Goal: Information Seeking & Learning: Learn about a topic

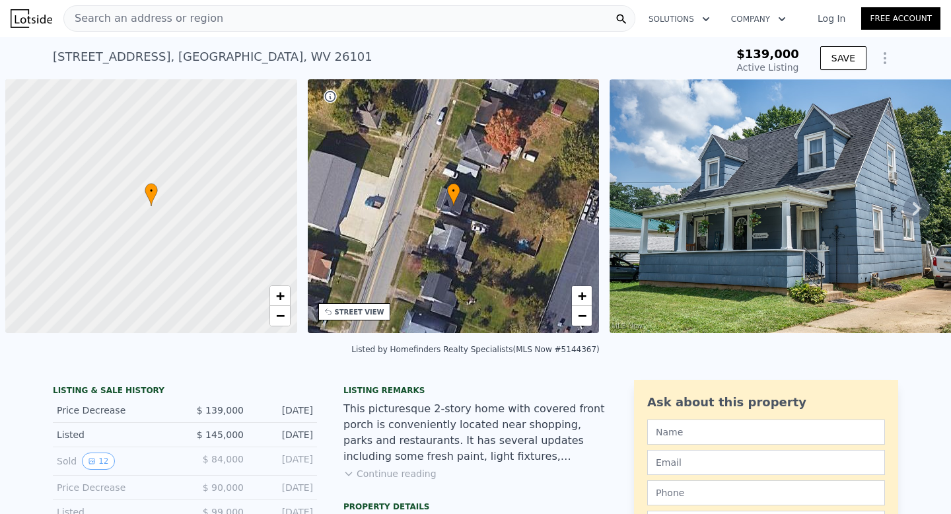
scroll to position [0, 5]
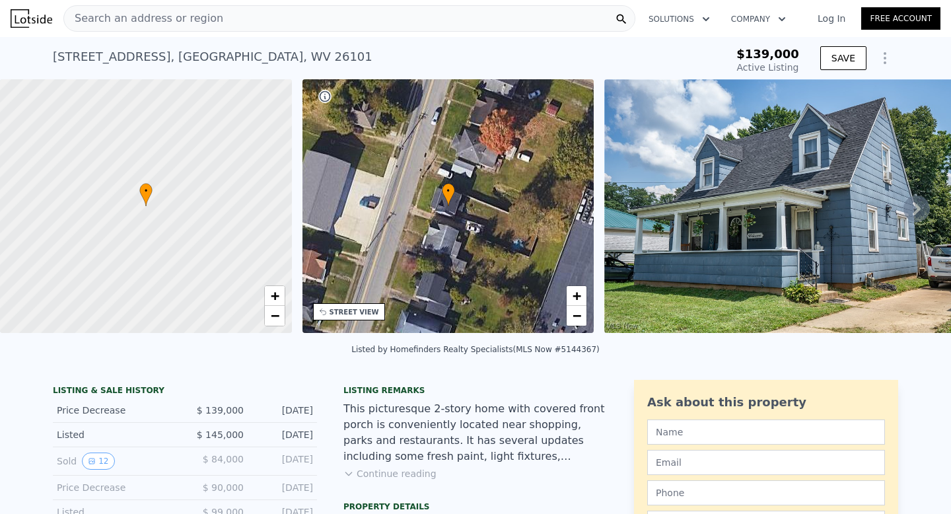
click at [833, 223] on img at bounding box center [795, 206] width 380 height 254
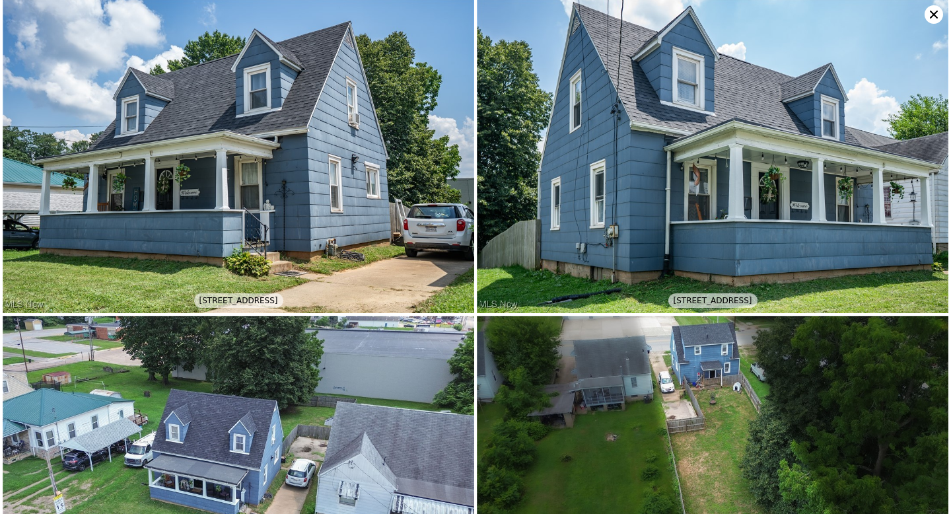
scroll to position [0, 0]
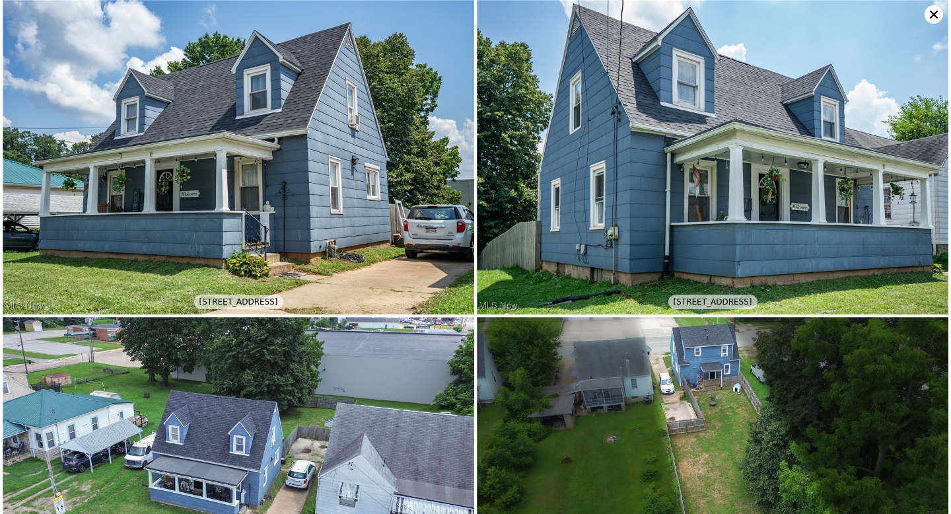
click at [936, 17] on icon at bounding box center [934, 15] width 8 height 8
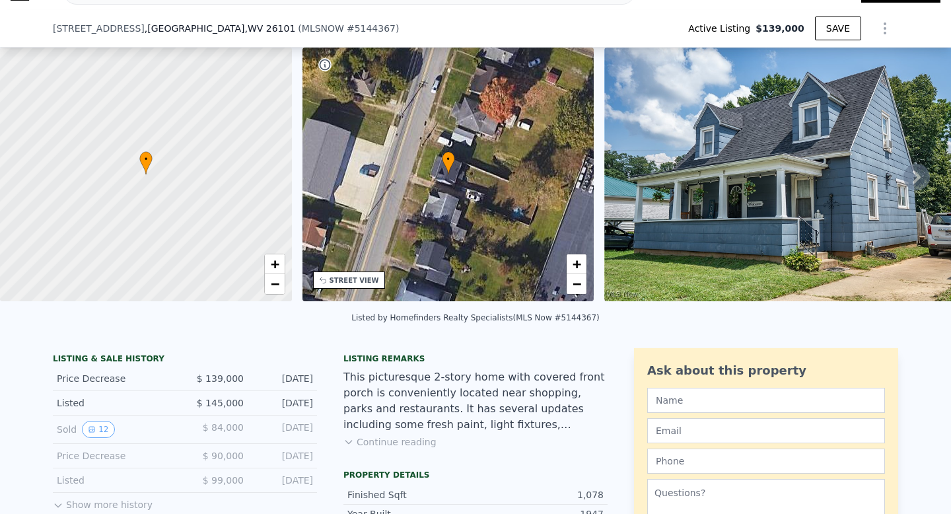
scroll to position [89, 0]
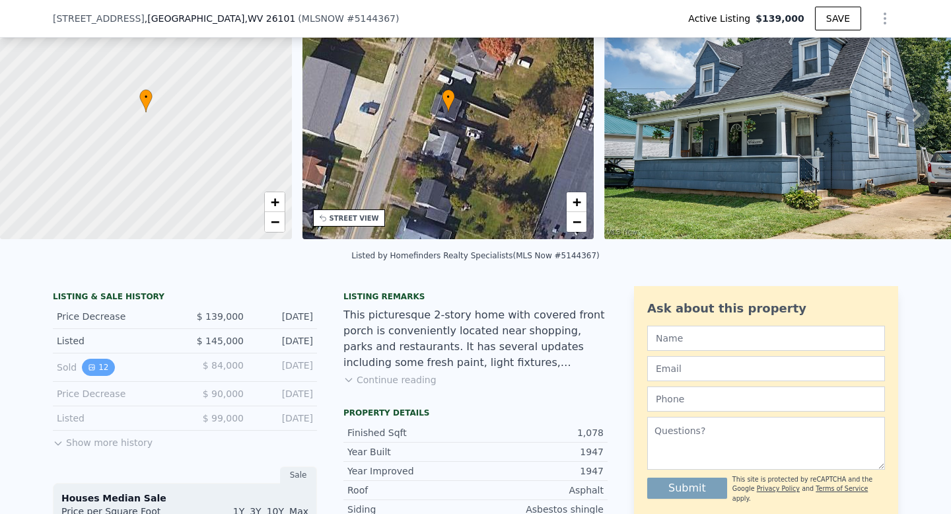
click at [91, 374] on button "12" at bounding box center [98, 367] width 32 height 17
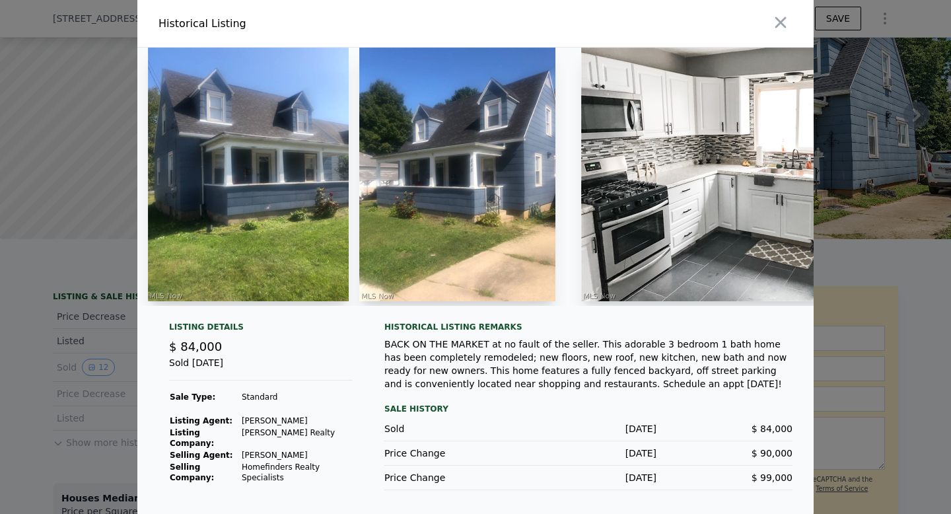
click at [335, 204] on img at bounding box center [248, 175] width 201 height 254
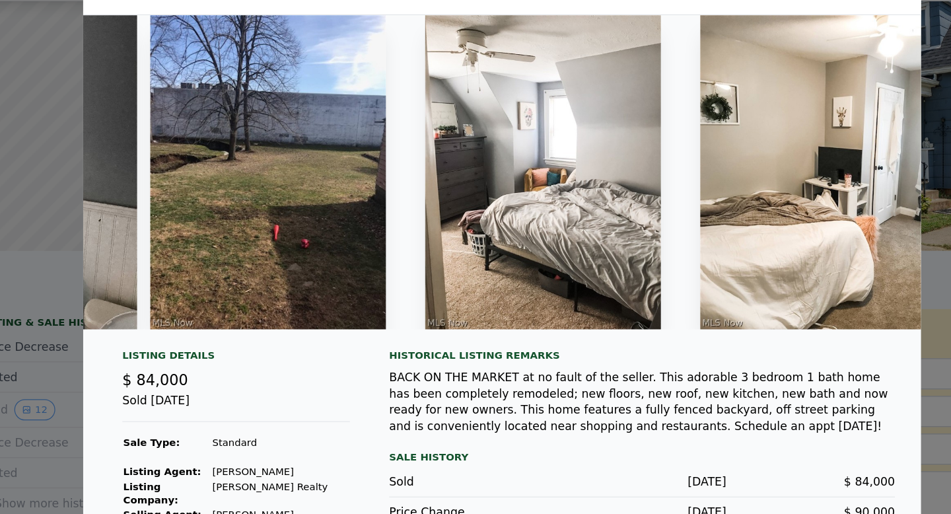
scroll to position [0, 2231]
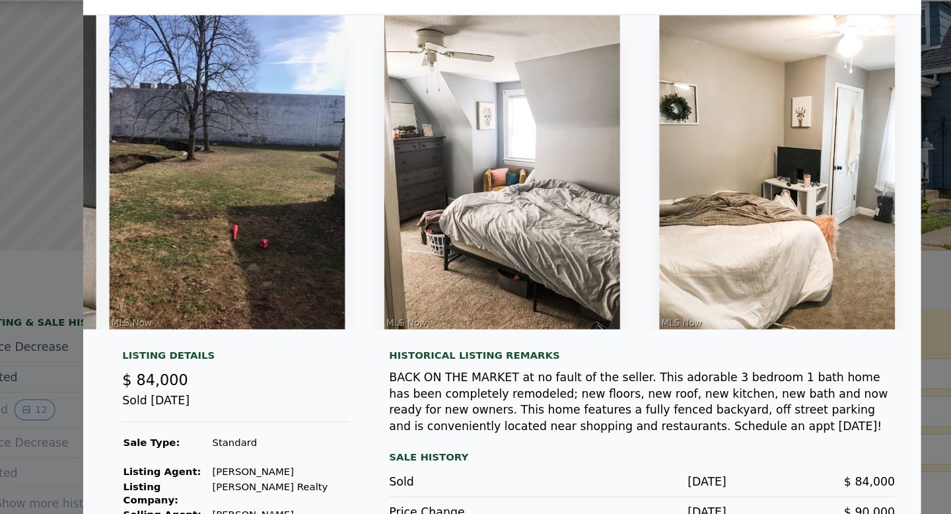
click at [102, 293] on div at bounding box center [475, 257] width 951 height 514
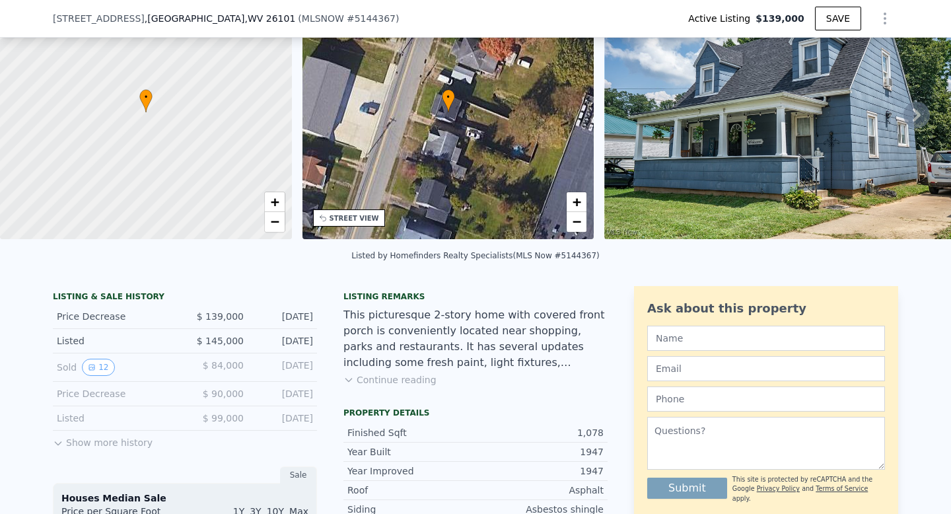
click at [55, 445] on icon at bounding box center [58, 443] width 6 height 3
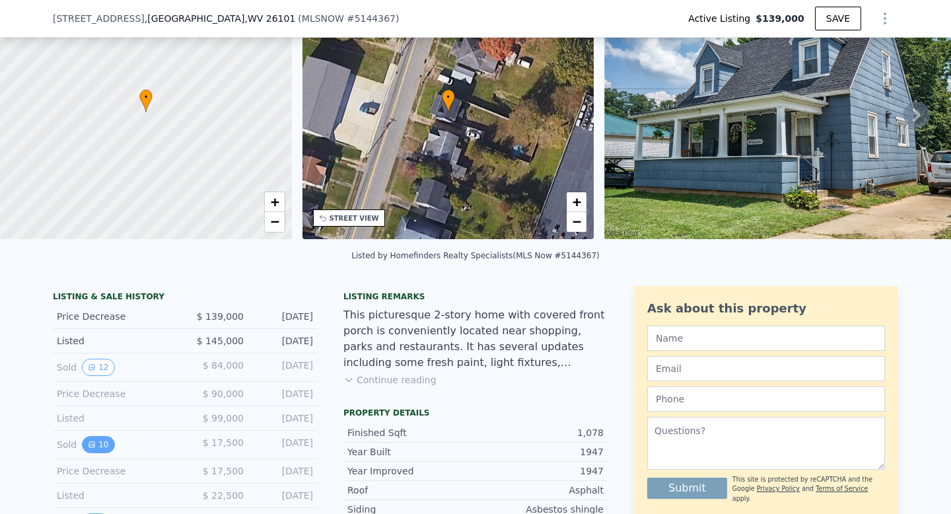
click at [99, 452] on button "10" at bounding box center [98, 444] width 32 height 17
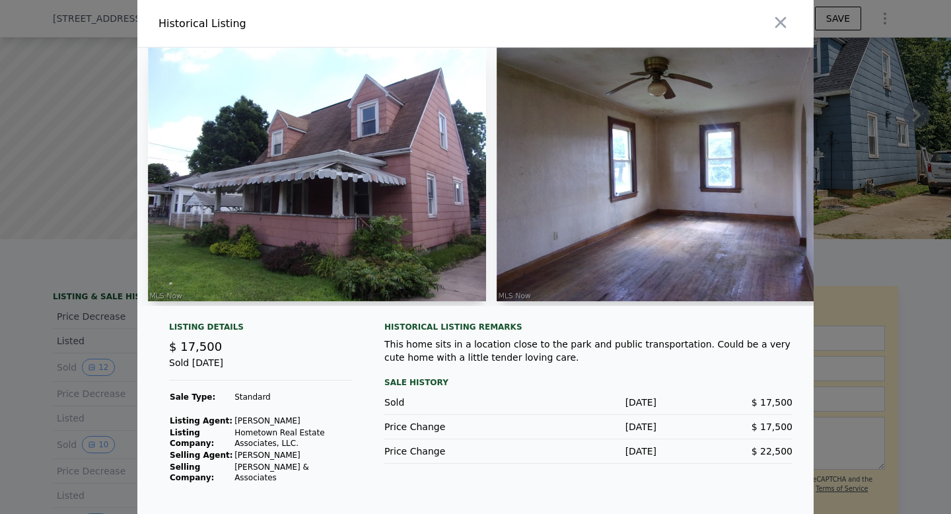
click at [363, 183] on img at bounding box center [317, 175] width 338 height 254
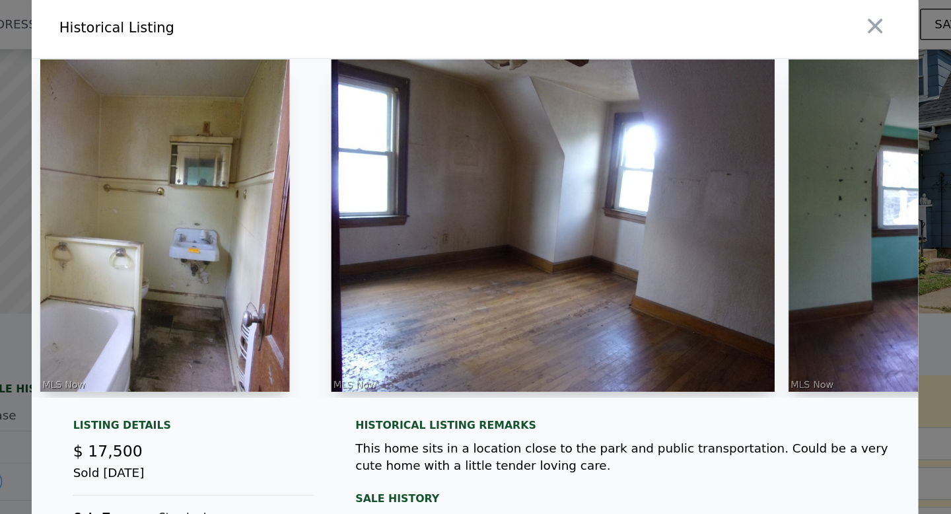
scroll to position [0, 0]
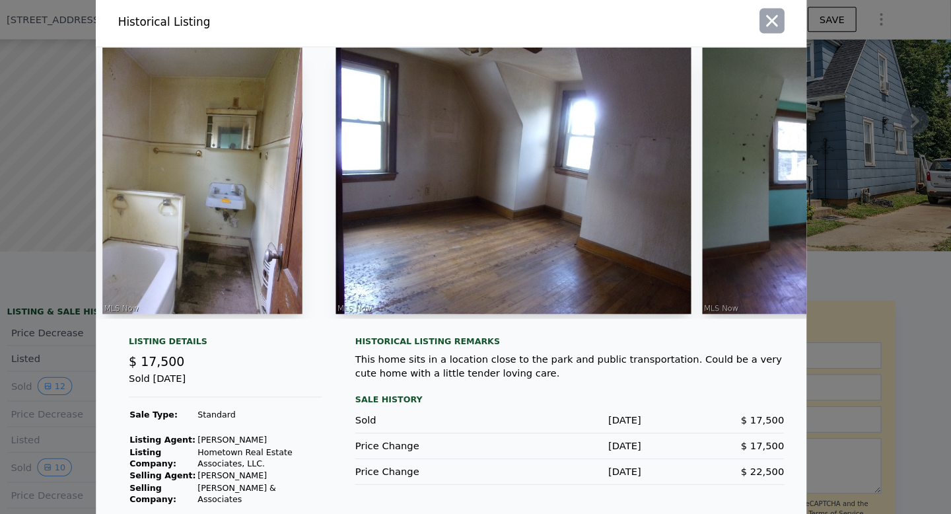
click at [776, 15] on icon "button" at bounding box center [781, 20] width 11 height 11
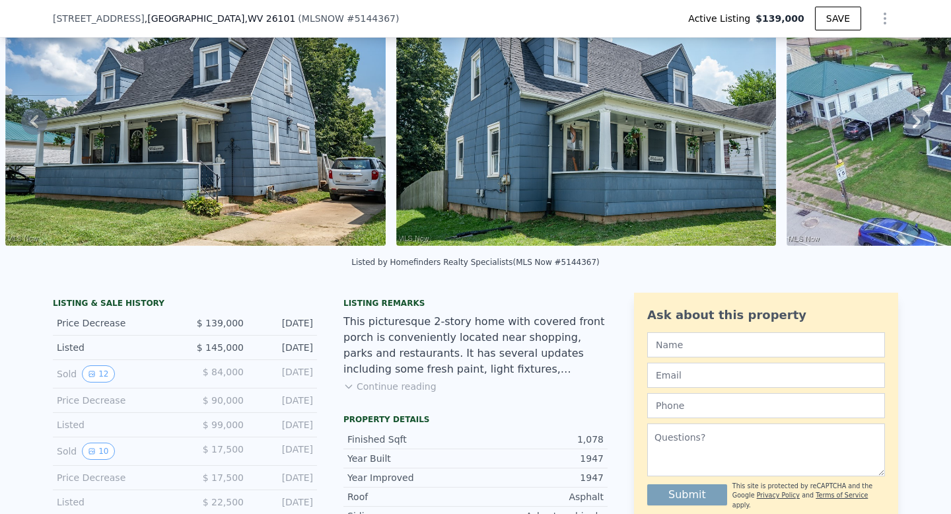
scroll to position [173, 0]
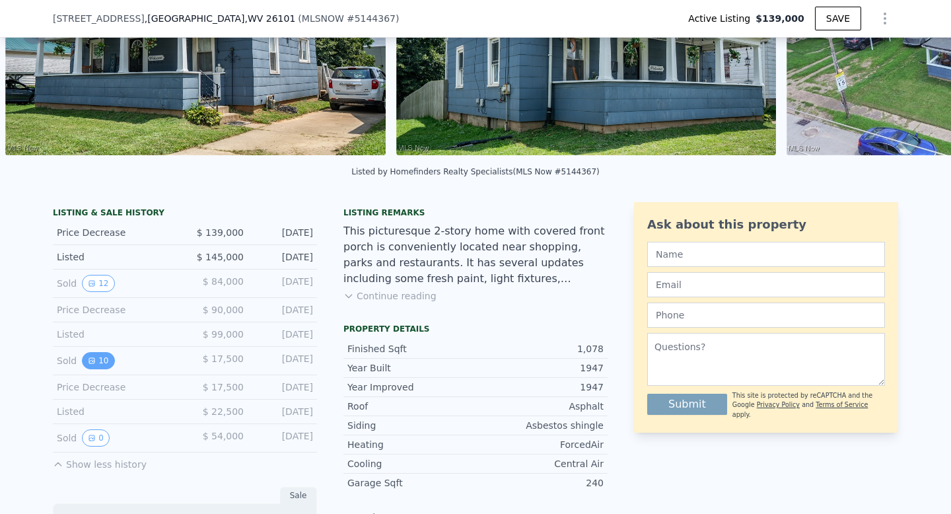
click at [97, 368] on button "10" at bounding box center [98, 360] width 32 height 17
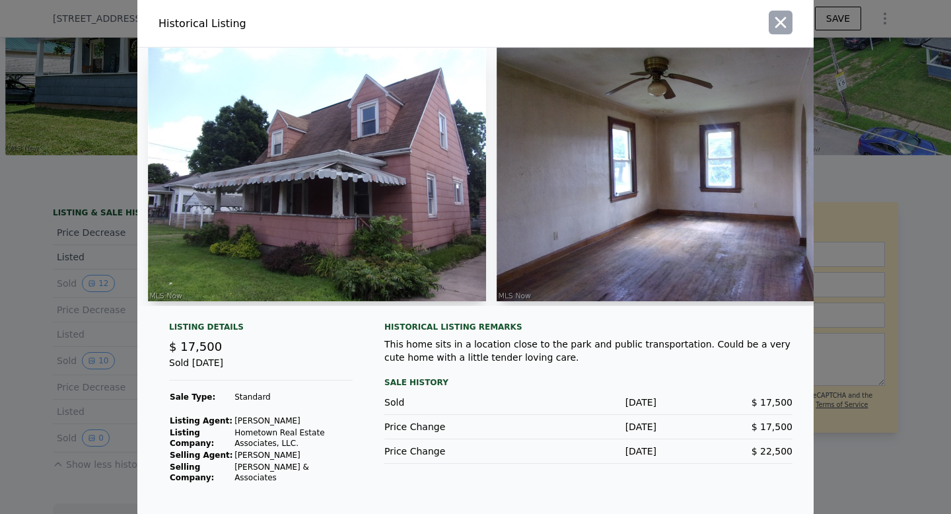
click at [780, 19] on icon "button" at bounding box center [781, 22] width 11 height 11
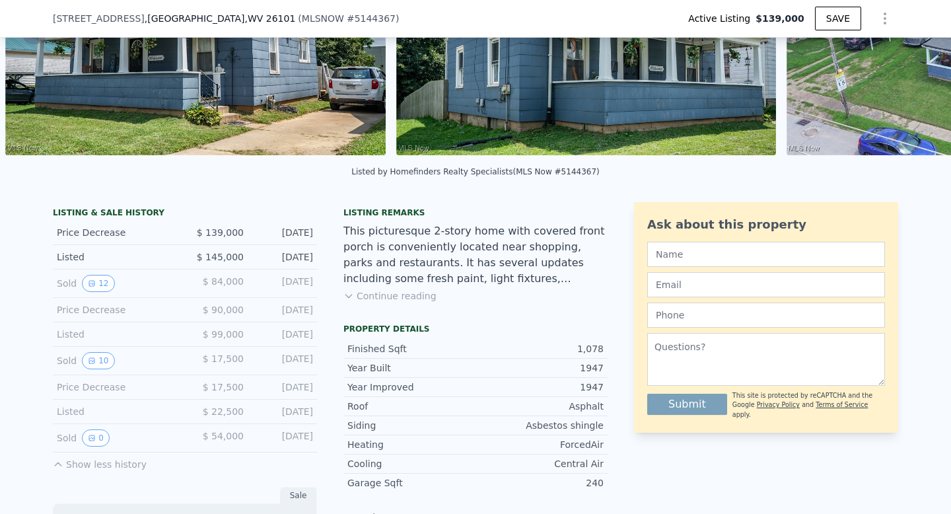
click at [99, 298] on div "Sold 12 $ 84,000 [DATE]" at bounding box center [185, 284] width 264 height 28
click at [96, 292] on button "12" at bounding box center [98, 283] width 32 height 17
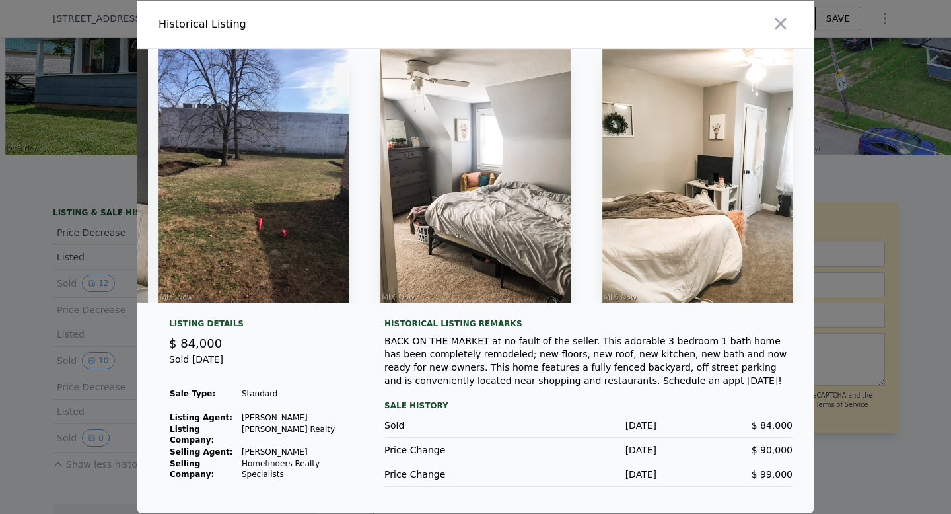
scroll to position [7, 0]
click at [782, 15] on icon "button" at bounding box center [781, 24] width 19 height 19
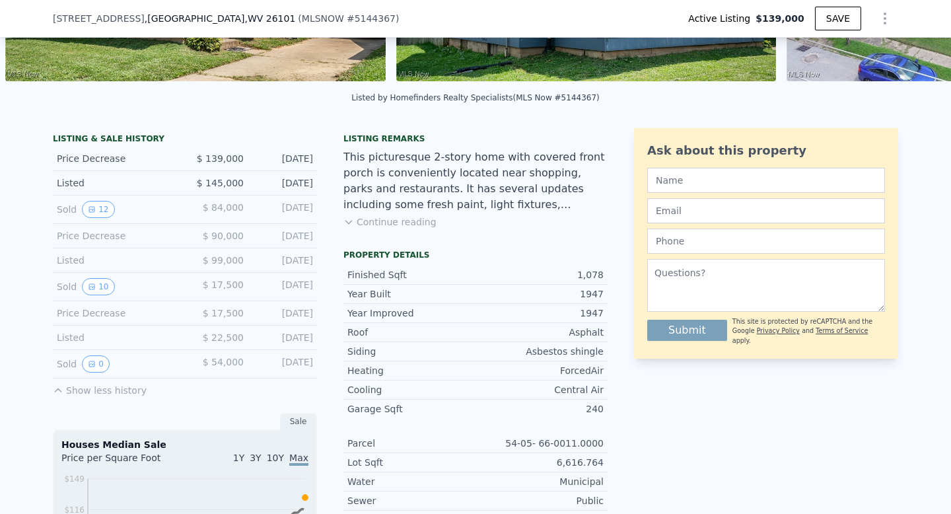
scroll to position [248, 0]
click at [394, 228] on button "Continue reading" at bounding box center [390, 221] width 93 height 13
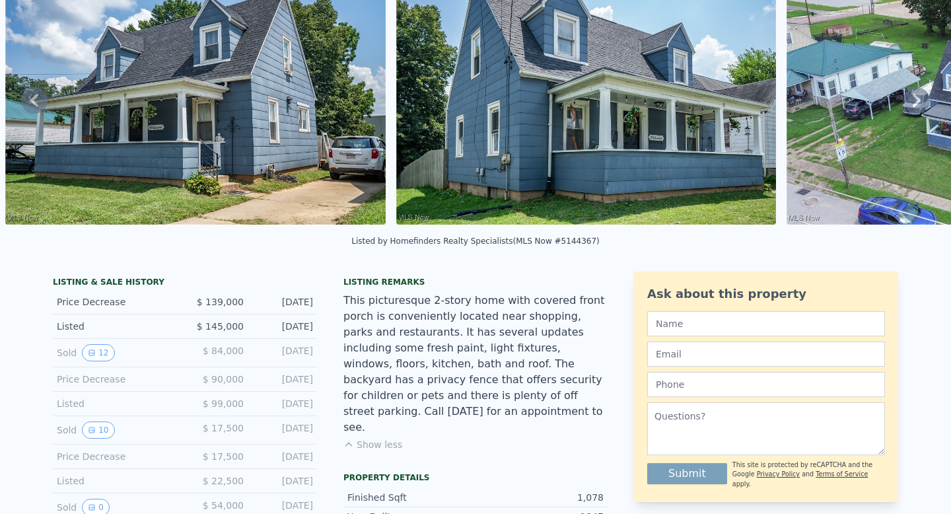
scroll to position [0, 0]
